Goal: Task Accomplishment & Management: Manage account settings

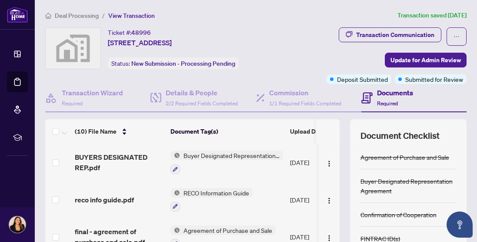
scroll to position [20, 0]
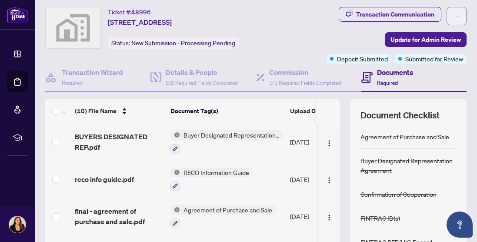
click at [458, 18] on icon "ellipsis" at bounding box center [457, 16] width 6 height 6
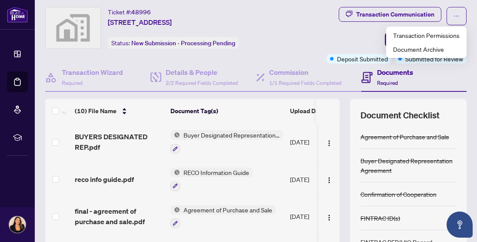
click at [333, 41] on div "Transaction Communication Update for Admin Review Deposit Submitted Submitted f…" at bounding box center [376, 35] width 182 height 57
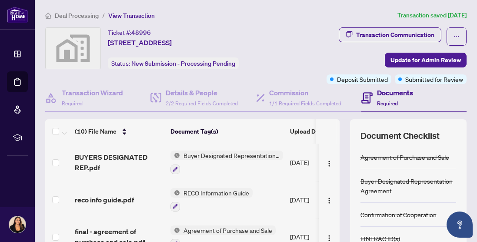
scroll to position [0, 0]
click at [86, 15] on span "Deal Processing" at bounding box center [77, 16] width 44 height 8
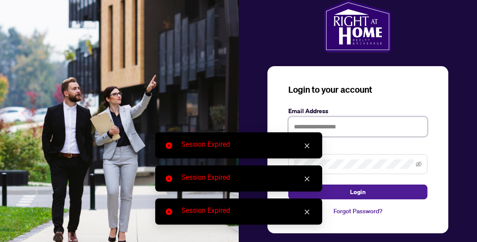
type input "**********"
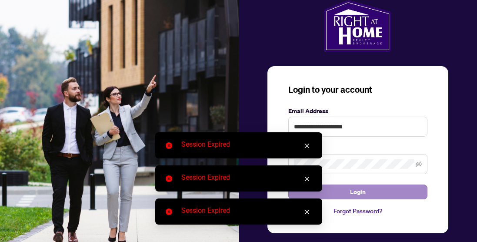
click at [343, 187] on button "Login" at bounding box center [358, 192] width 139 height 15
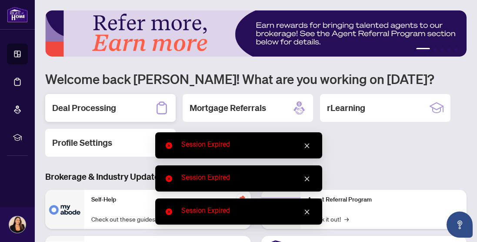
click at [91, 107] on h2 "Deal Processing" at bounding box center [84, 108] width 64 height 12
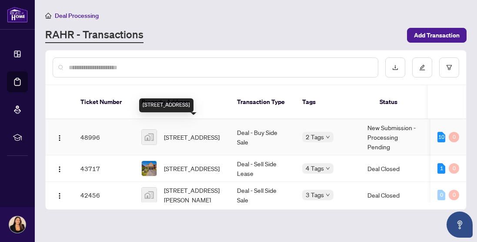
click at [182, 132] on span "[STREET_ADDRESS]" at bounding box center [192, 137] width 56 height 10
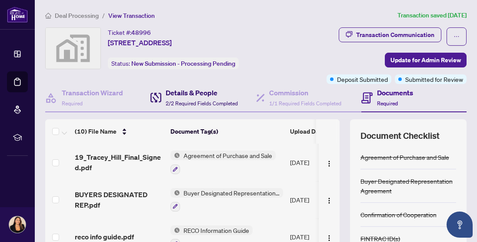
click at [182, 97] on h4 "Details & People" at bounding box center [202, 92] width 72 height 10
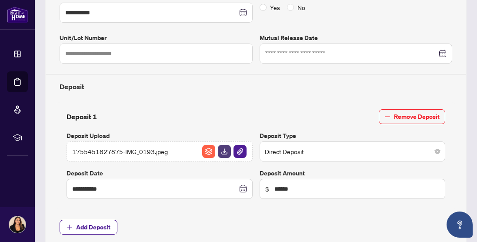
scroll to position [249, 0]
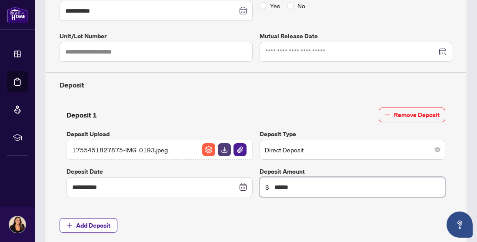
click at [296, 186] on input "******" at bounding box center [358, 187] width 166 height 10
type input "*********"
click at [292, 208] on div "**********" at bounding box center [256, 76] width 400 height 335
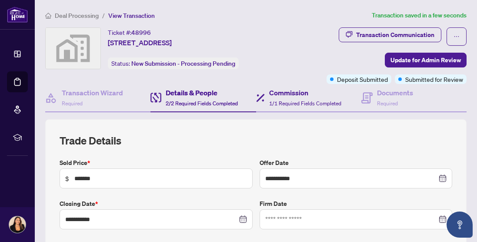
scroll to position [0, 0]
click at [292, 40] on div "Transaction Communication Update for Admin Review Deposit Submitted Submitted f…" at bounding box center [376, 55] width 182 height 57
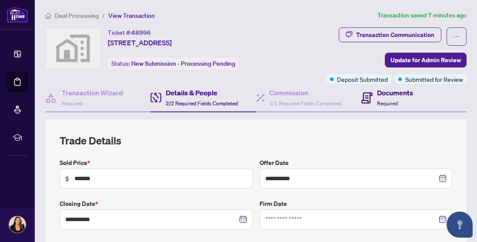
click at [381, 101] on span "Required" at bounding box center [387, 103] width 21 height 7
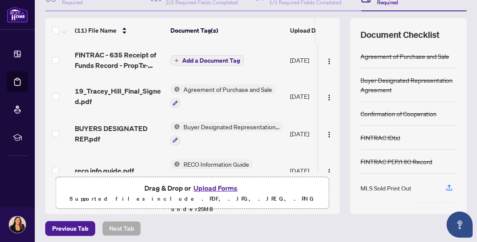
click at [209, 60] on span "Add a Document Tag" at bounding box center [211, 60] width 58 height 6
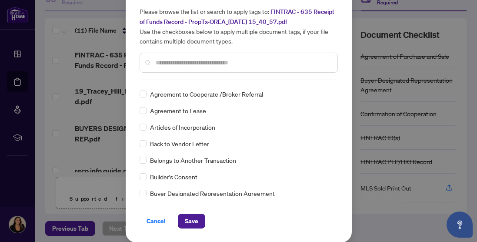
scroll to position [28, 0]
click at [197, 222] on span "Save" at bounding box center [191, 222] width 13 height 14
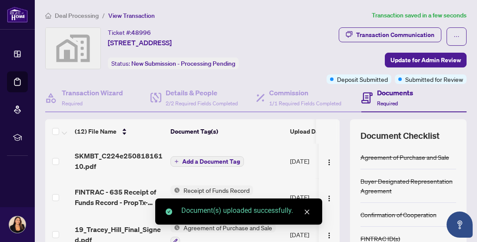
scroll to position [0, 0]
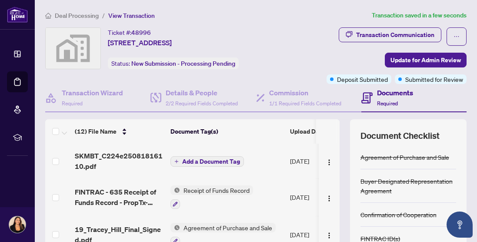
click at [228, 158] on span "Add a Document Tag" at bounding box center [211, 161] width 58 height 6
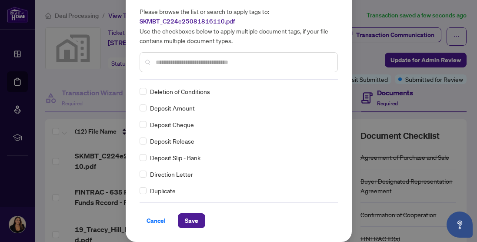
scroll to position [28, 0]
click at [198, 224] on button "Save" at bounding box center [191, 221] width 27 height 15
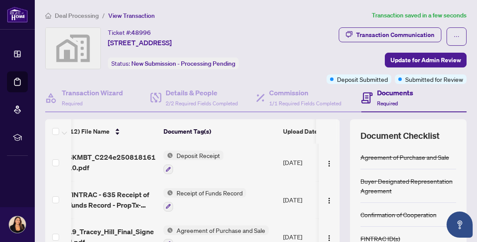
scroll to position [0, 7]
